Goal: Communication & Community: Share content

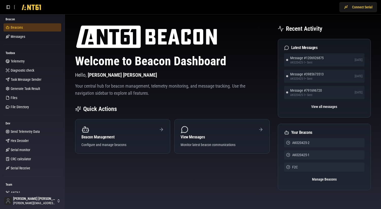
click at [19, 27] on span "Beacons" at bounding box center [17, 27] width 12 height 5
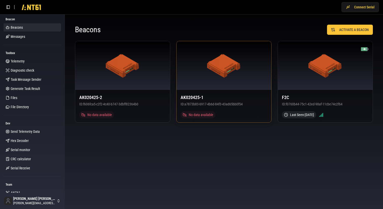
click at [193, 80] on div at bounding box center [224, 65] width 95 height 49
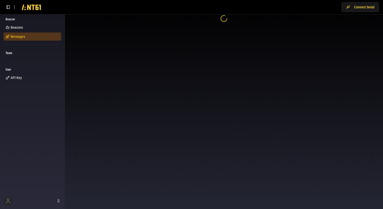
click at [20, 35] on span "Messages" at bounding box center [18, 36] width 14 height 5
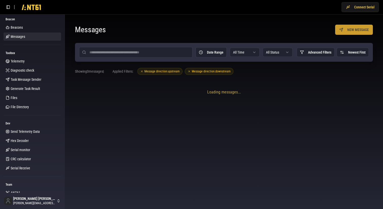
click at [341, 30] on button "NEW MESSAGE" at bounding box center [354, 30] width 38 height 10
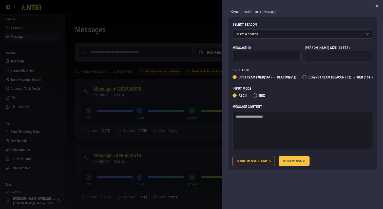
click at [249, 120] on textarea "Message Content" at bounding box center [303, 131] width 140 height 38
type textarea "*"
type textarea "**********"
click at [288, 161] on button "SEND MESSAGE" at bounding box center [294, 161] width 31 height 10
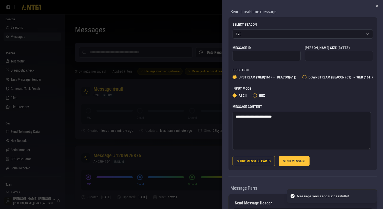
click at [183, 137] on div at bounding box center [191, 104] width 383 height 209
